Goal: Information Seeking & Learning: Learn about a topic

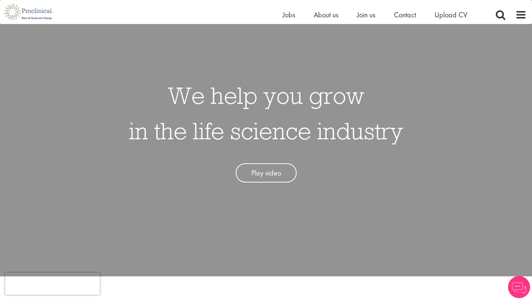
click at [287, 12] on span "Jobs" at bounding box center [289, 15] width 13 height 10
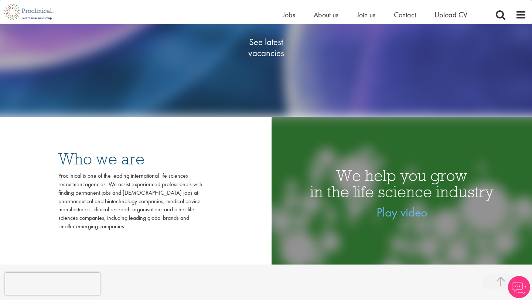
scroll to position [175, 0]
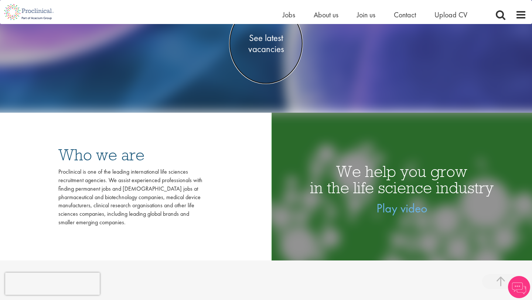
click at [256, 50] on span "See latest vacancies" at bounding box center [266, 43] width 74 height 22
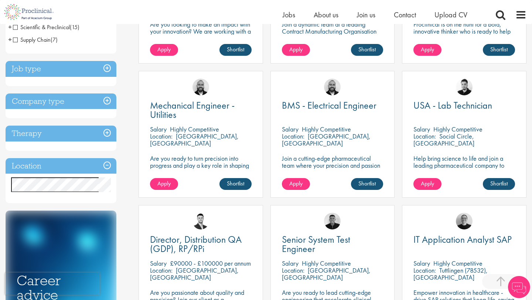
scroll to position [231, 0]
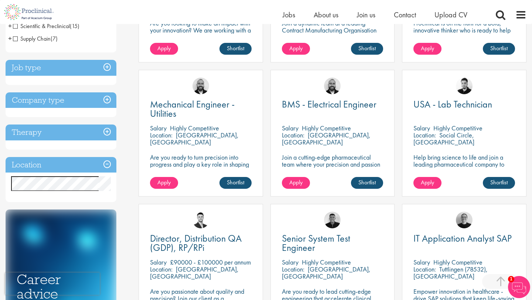
click at [28, 169] on h3 "Location" at bounding box center [61, 165] width 111 height 16
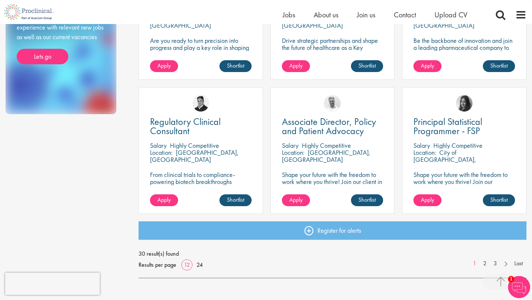
scroll to position [483, 0]
click at [485, 263] on link "2" at bounding box center [485, 263] width 11 height 9
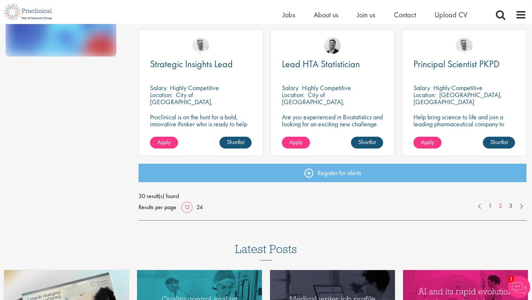
scroll to position [541, 0]
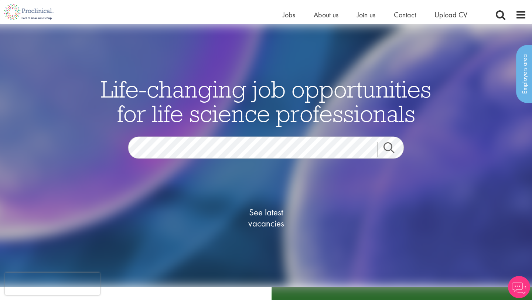
scroll to position [184, 0]
